Goal: Information Seeking & Learning: Learn about a topic

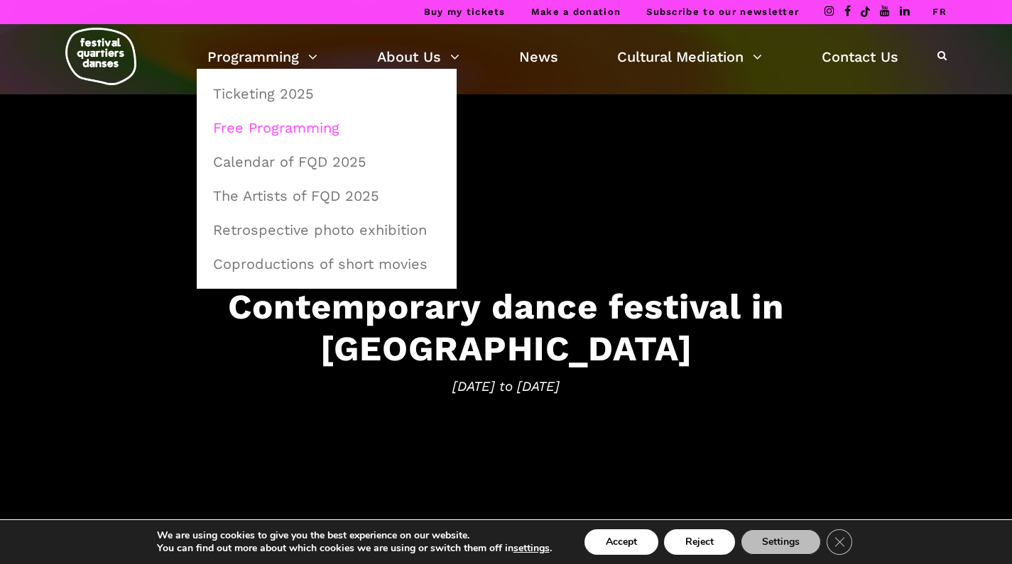
click at [250, 121] on link "Free Programming" at bounding box center [326, 127] width 244 height 33
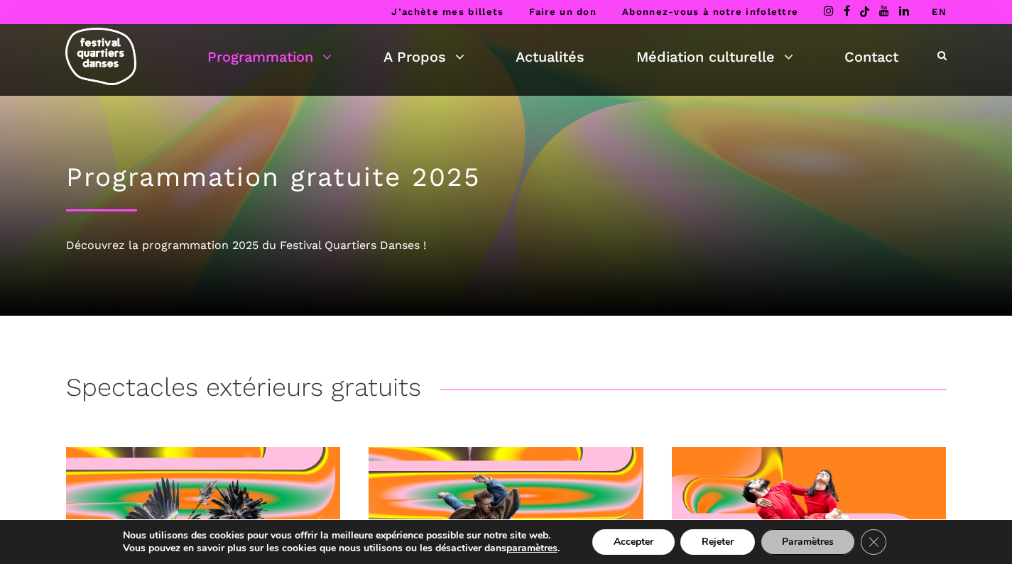
click at [943, 11] on link "EN" at bounding box center [939, 11] width 15 height 11
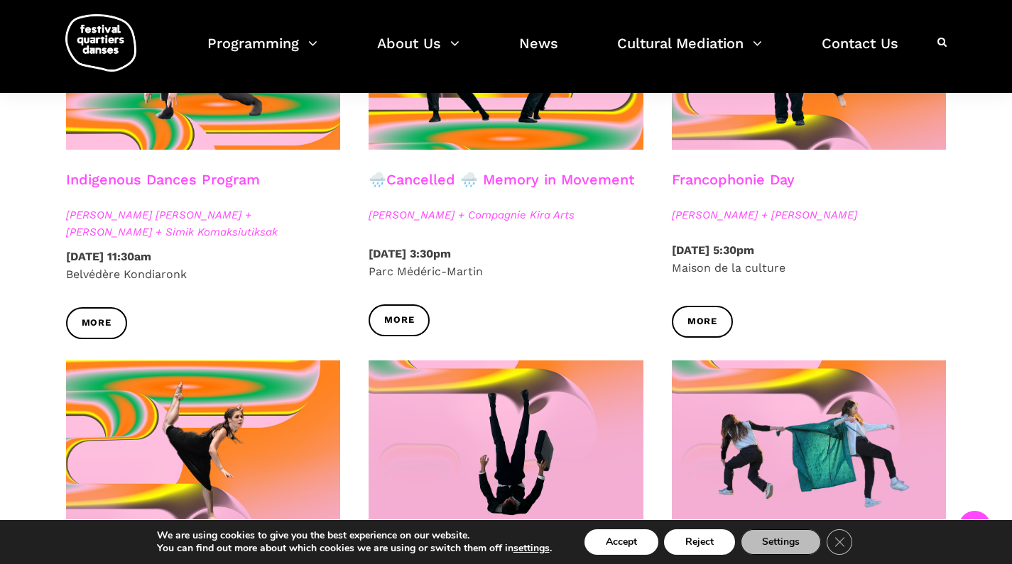
scroll to position [868, 0]
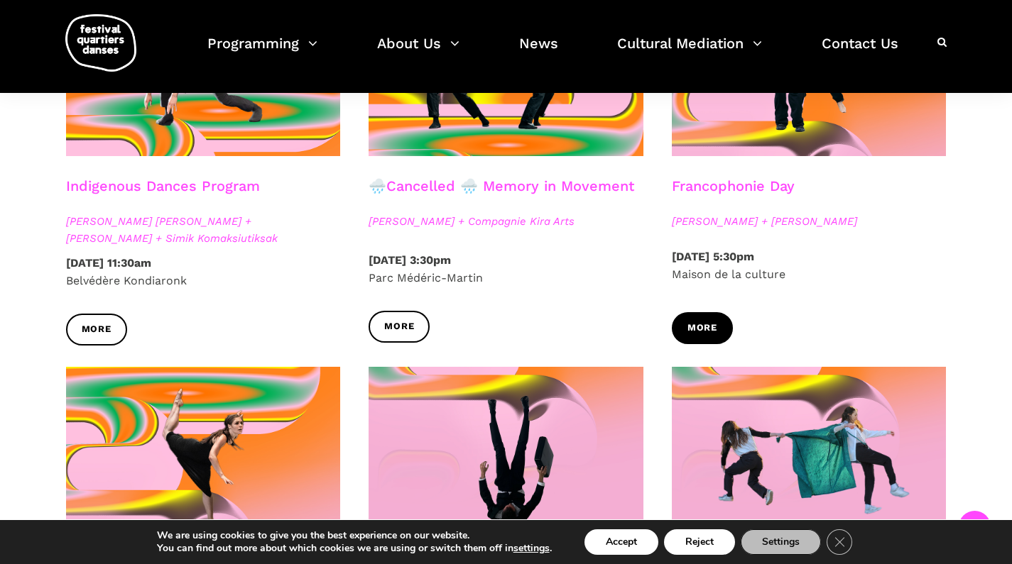
click at [712, 324] on span "More" at bounding box center [702, 328] width 30 height 15
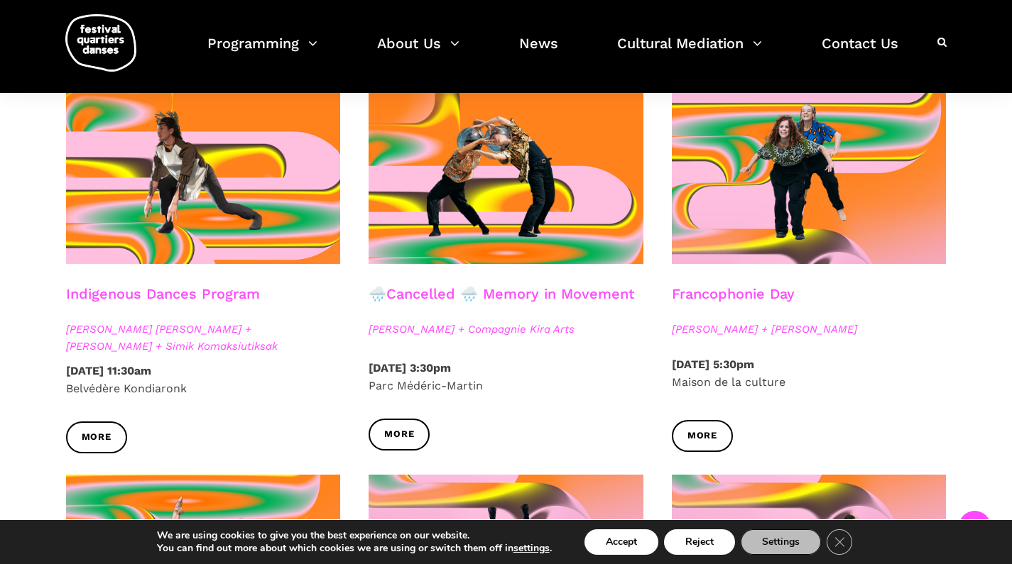
scroll to position [719, 0]
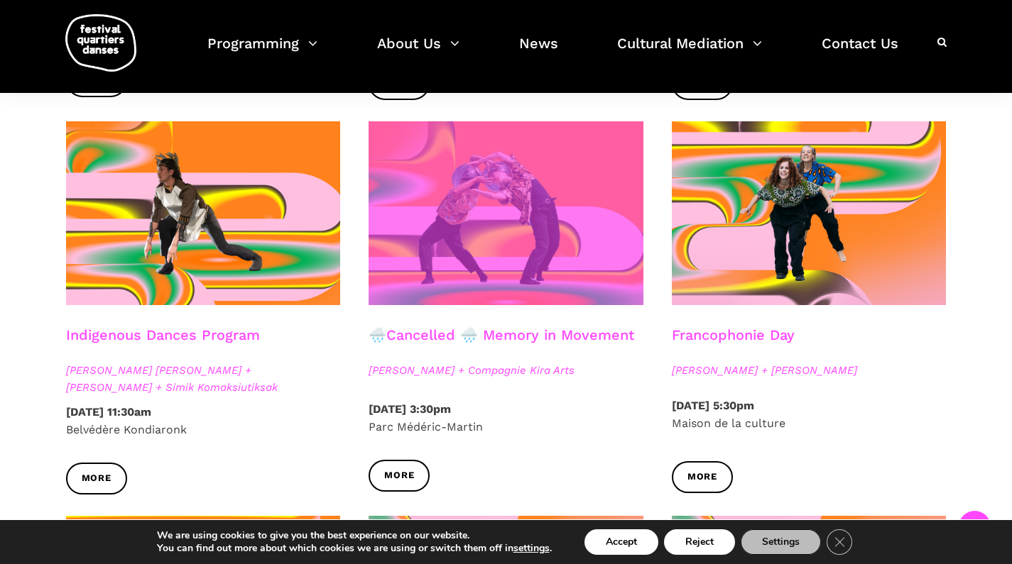
click at [512, 207] on span at bounding box center [505, 213] width 275 height 184
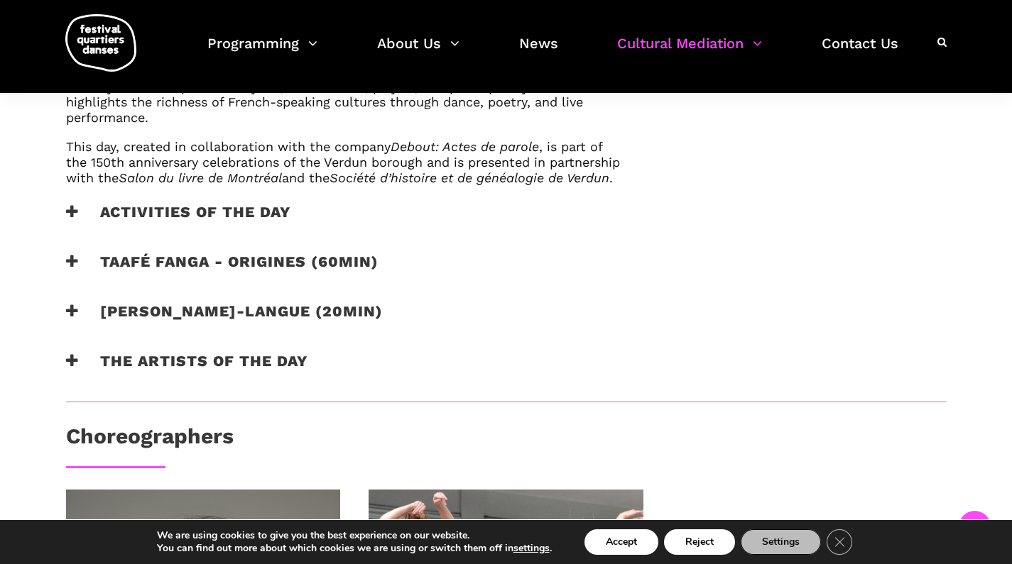
scroll to position [913, 0]
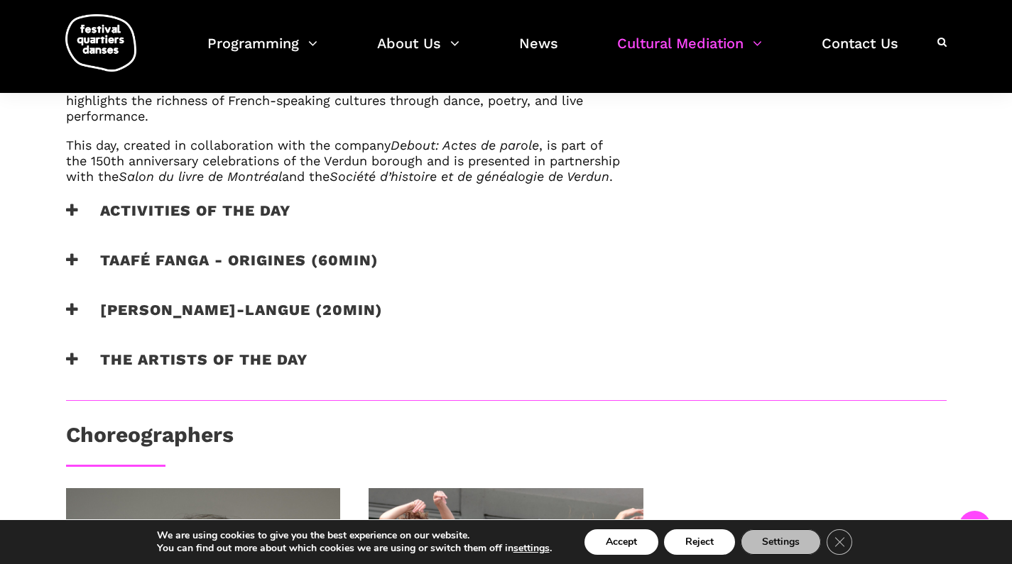
click at [130, 219] on h3 "Activities of the day" at bounding box center [178, 219] width 224 height 35
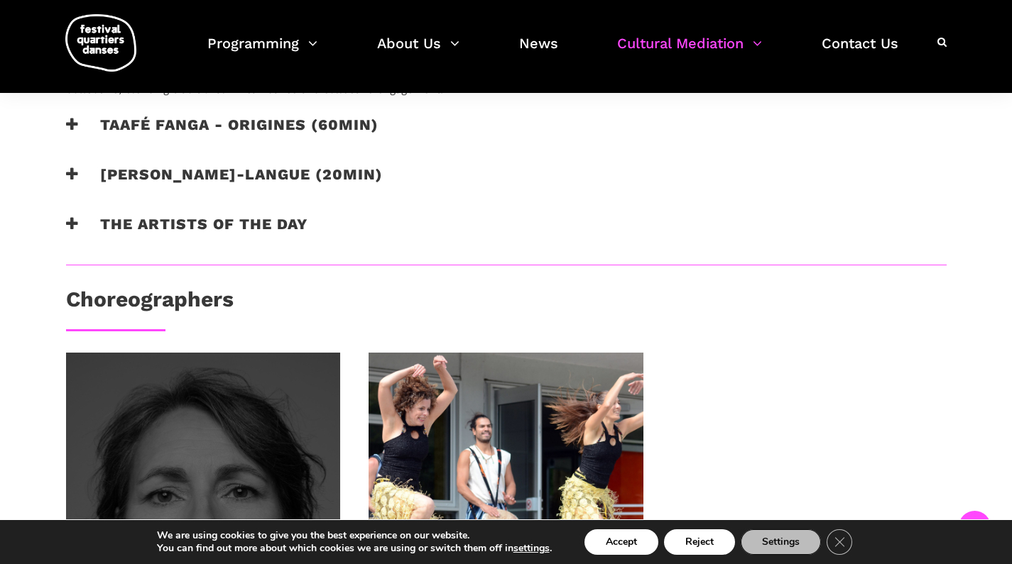
scroll to position [1256, 0]
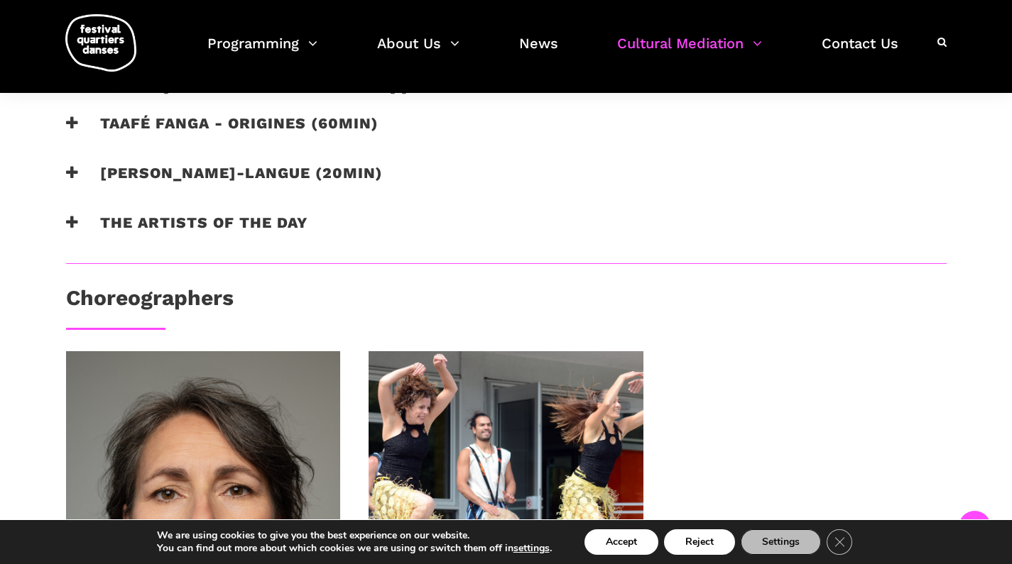
click at [172, 133] on h3 "Taafé Fanga - Origines (60min)" at bounding box center [222, 131] width 312 height 35
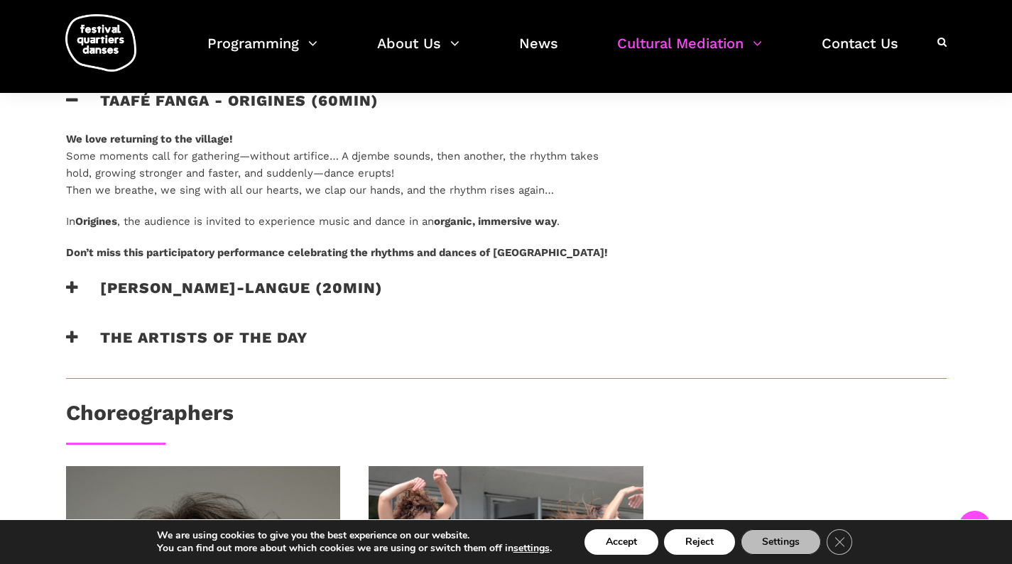
scroll to position [1279, 0]
click at [166, 293] on h3 "[PERSON_NAME]-langue (20min)" at bounding box center [224, 295] width 317 height 35
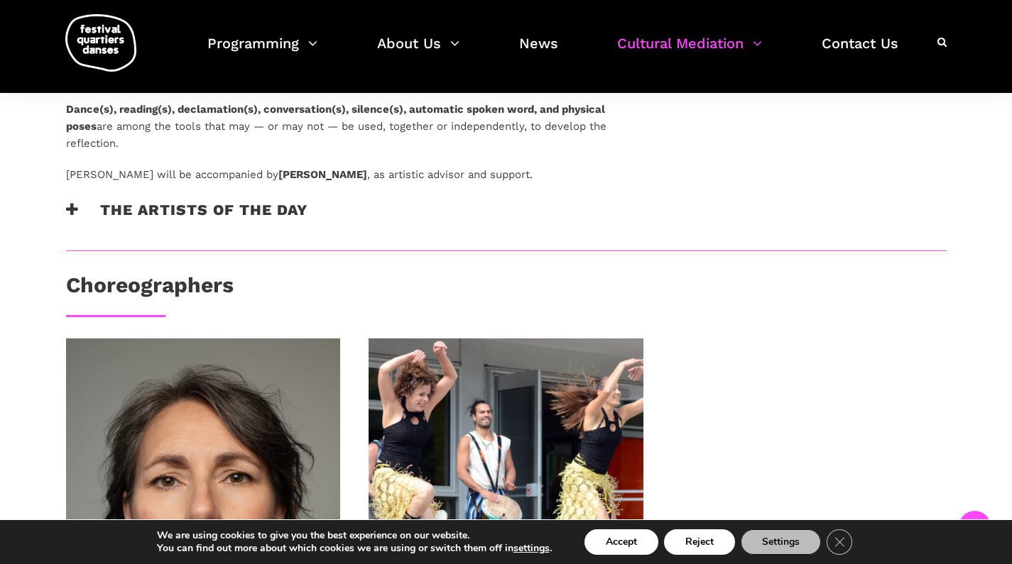
scroll to position [1642, 0]
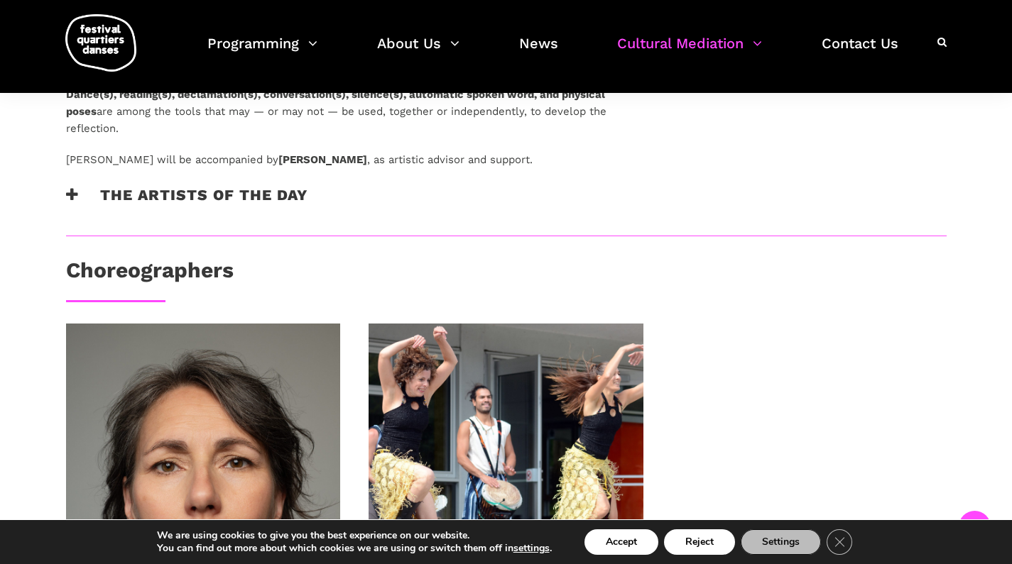
click at [168, 207] on h3 "The artists of the day" at bounding box center [186, 203] width 241 height 35
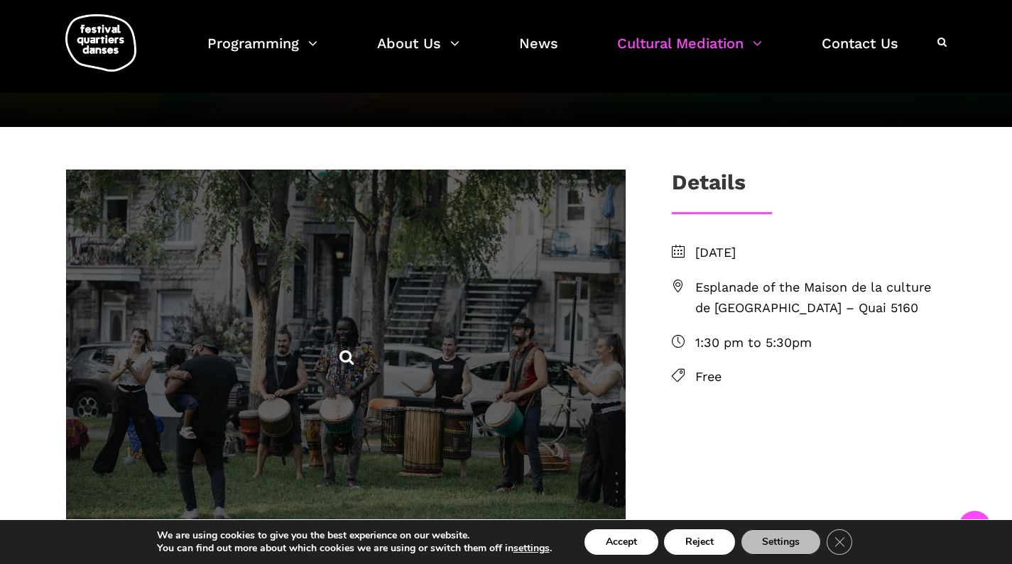
scroll to position [297, 0]
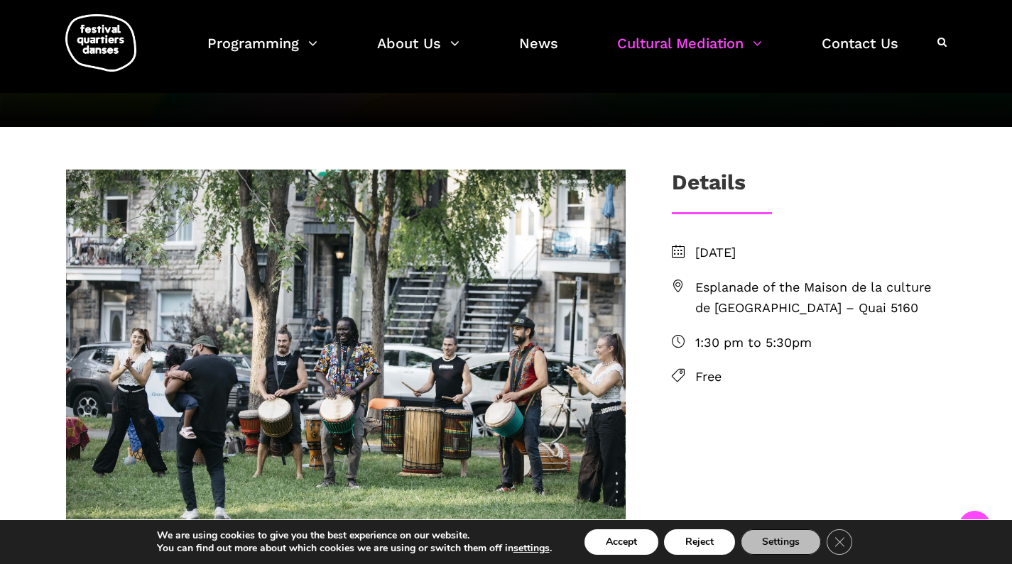
click at [738, 281] on span "Esplanade of the Maison de la culture de [GEOGRAPHIC_DATA] – Quai 5160" at bounding box center [820, 298] width 251 height 41
click at [716, 295] on span "Esplanade of the Maison de la culture de Verdun – Quai 5160" at bounding box center [820, 298] width 251 height 41
click at [679, 283] on icon at bounding box center [678, 286] width 13 height 13
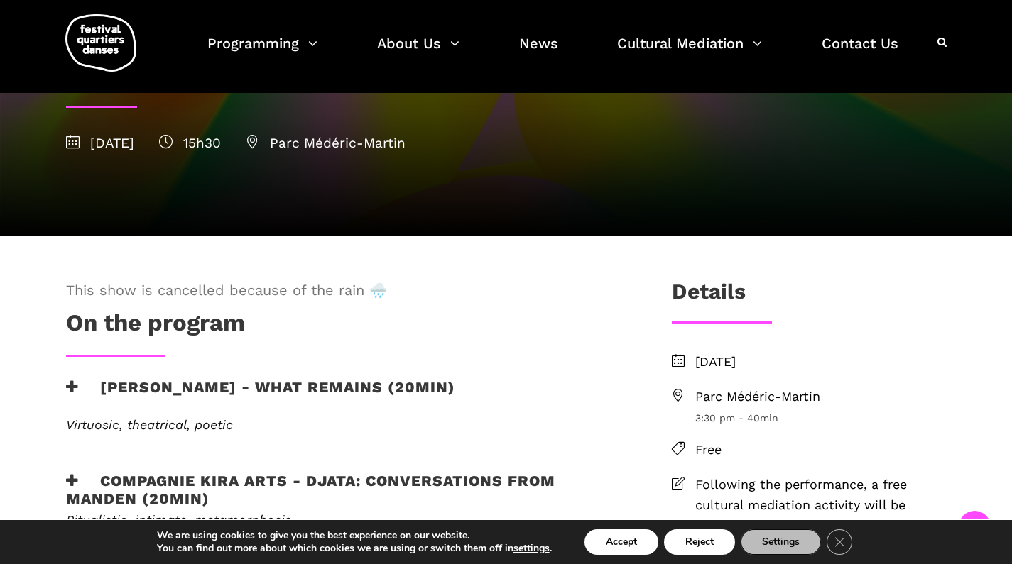
scroll to position [173, 0]
